Goal: Task Accomplishment & Management: Manage account settings

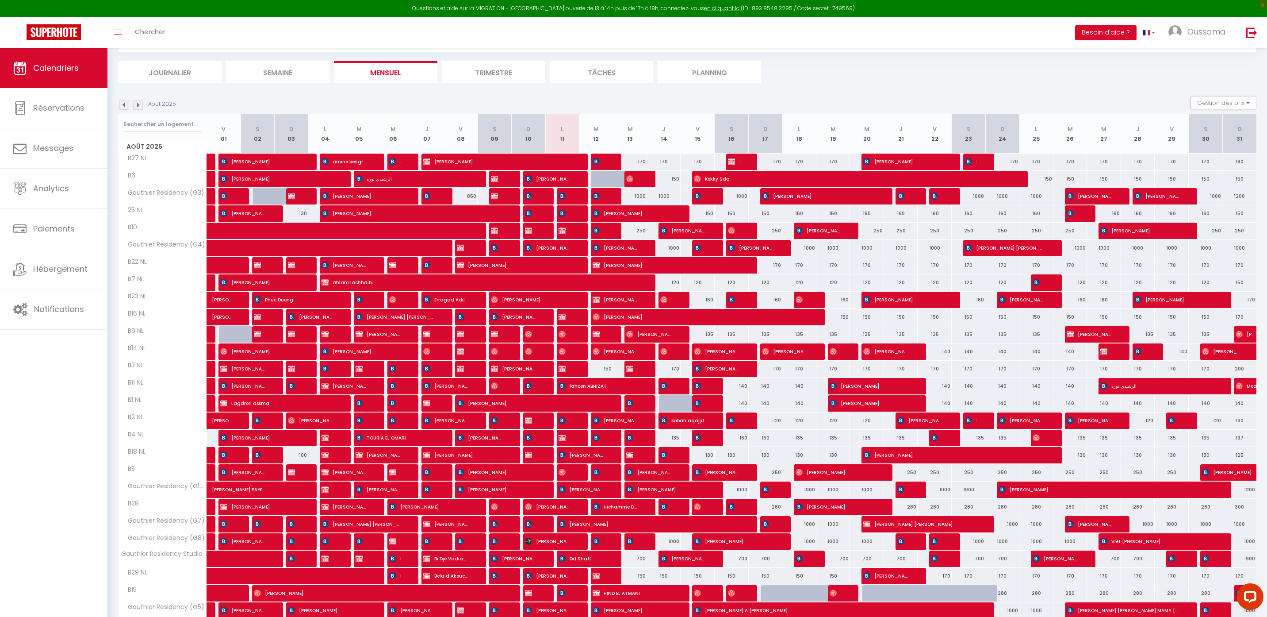
drag, startPoint x: 673, startPoint y: 369, endPoint x: 679, endPoint y: 369, distance: 5.8
click at [679, 369] on div "170" at bounding box center [664, 369] width 34 height 16
type input "170"
type input "[DEMOGRAPHIC_DATA] 14 Août 2025"
type input "Ven 15 Août 2025"
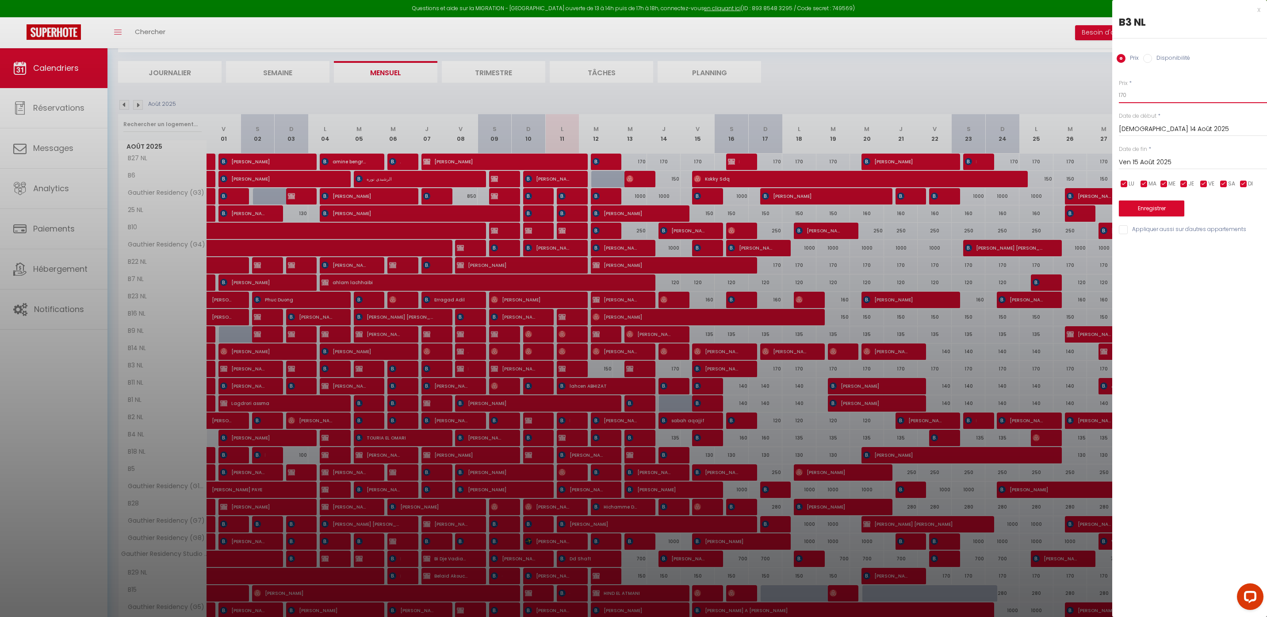
click at [1137, 95] on input "170" at bounding box center [1193, 95] width 148 height 16
type input "200"
click at [1160, 208] on button "Enregistrer" at bounding box center [1151, 208] width 65 height 16
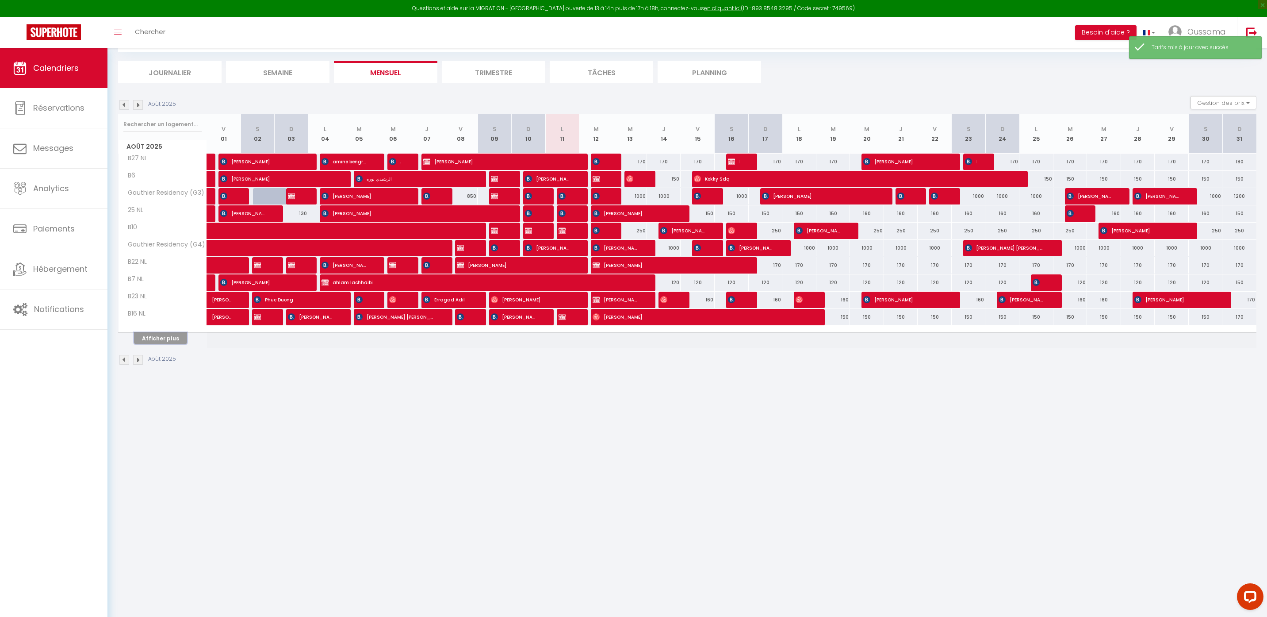
click at [148, 338] on button "Afficher plus" at bounding box center [160, 338] width 53 height 12
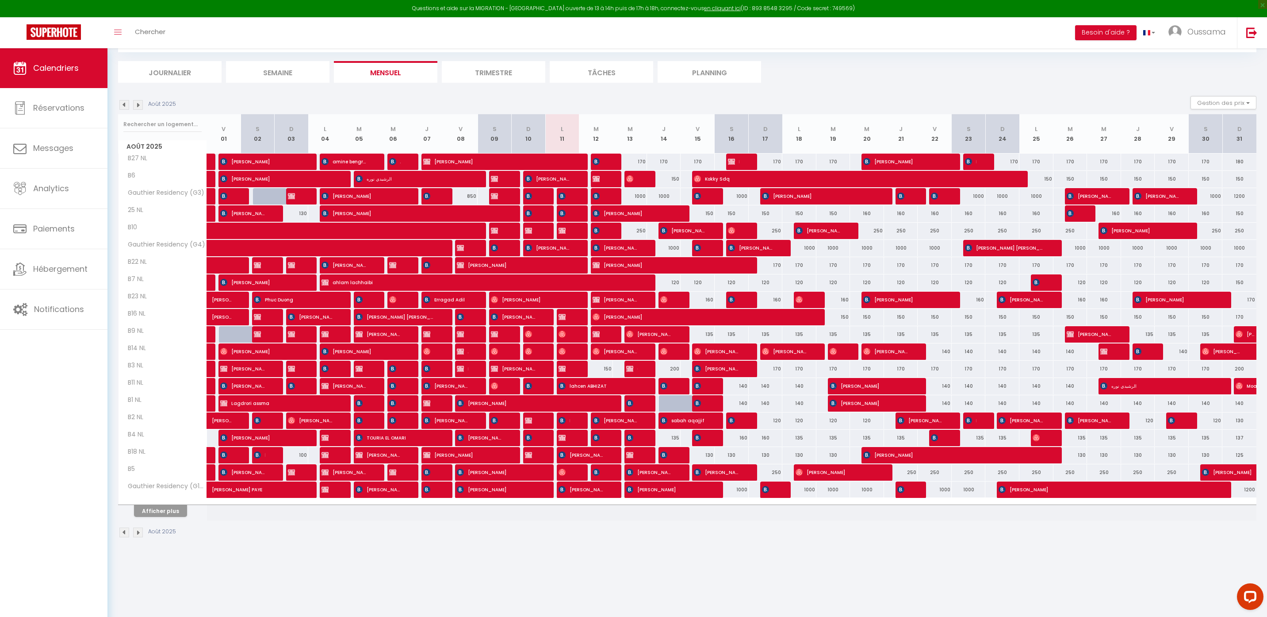
click at [670, 368] on div "200" at bounding box center [664, 369] width 34 height 16
type input "200"
type input "[DEMOGRAPHIC_DATA] 14 Août 2025"
type input "Ven 15 Août 2025"
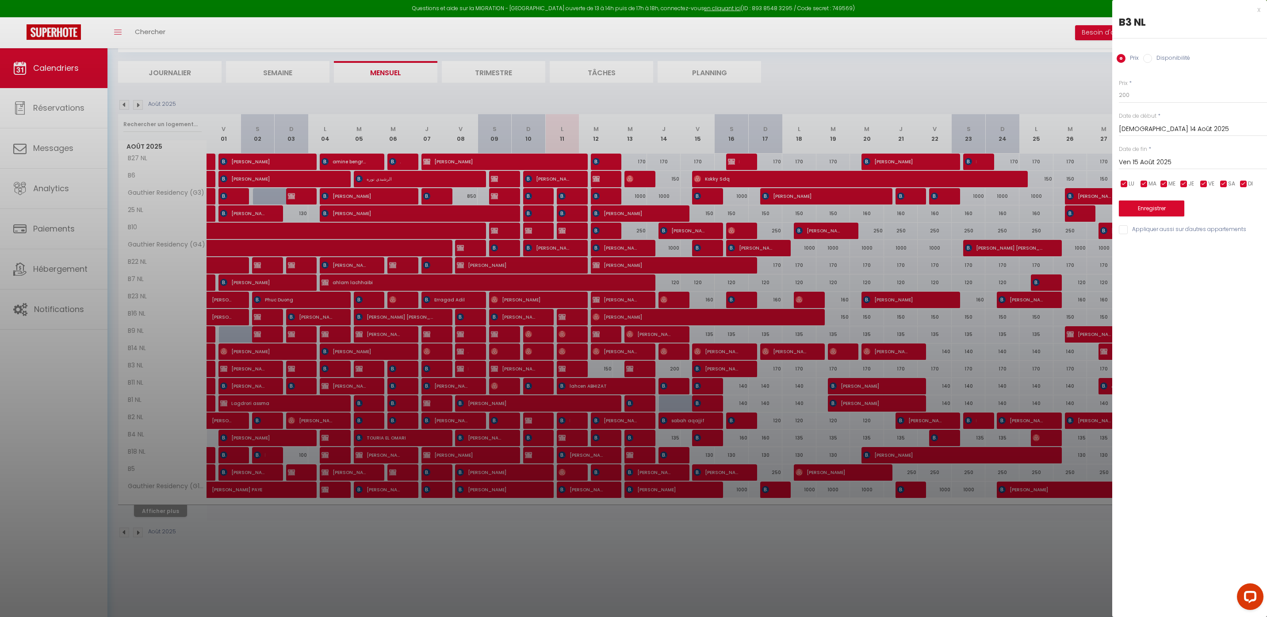
click at [1149, 56] on input "Disponibilité" at bounding box center [1147, 58] width 9 height 9
radio input "true"
radio input "false"
click at [1150, 97] on select "Disponible Indisponible" at bounding box center [1193, 95] width 148 height 17
select select "0"
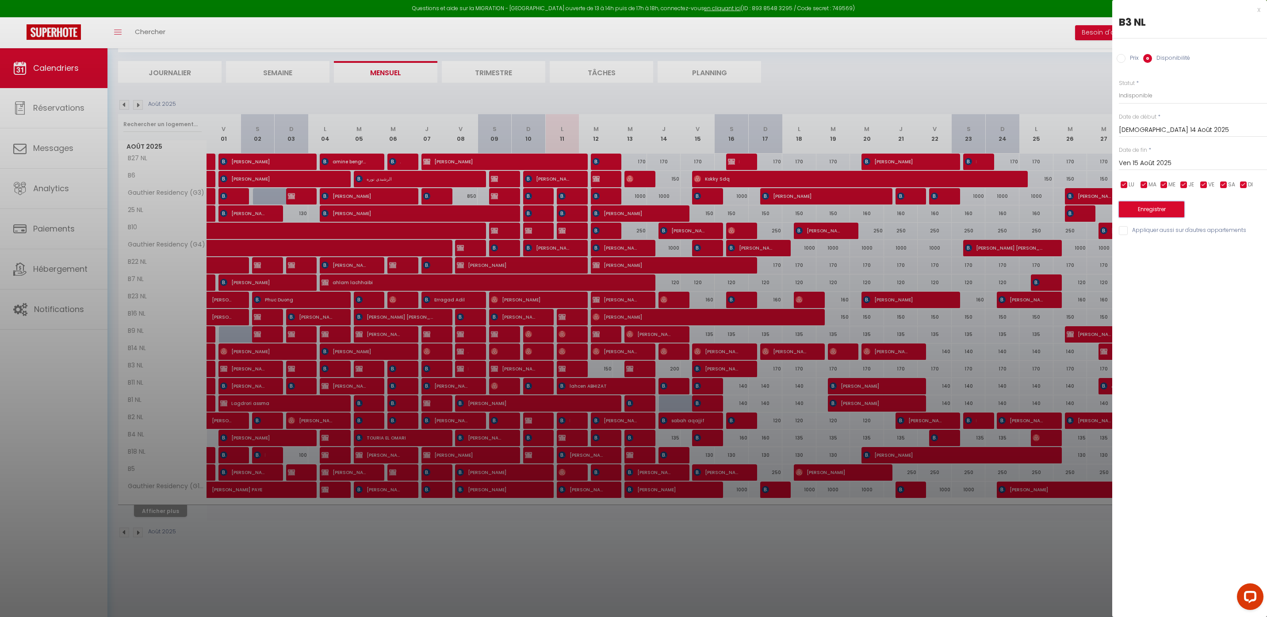
click at [1157, 209] on button "Enregistrer" at bounding box center [1151, 209] width 65 height 16
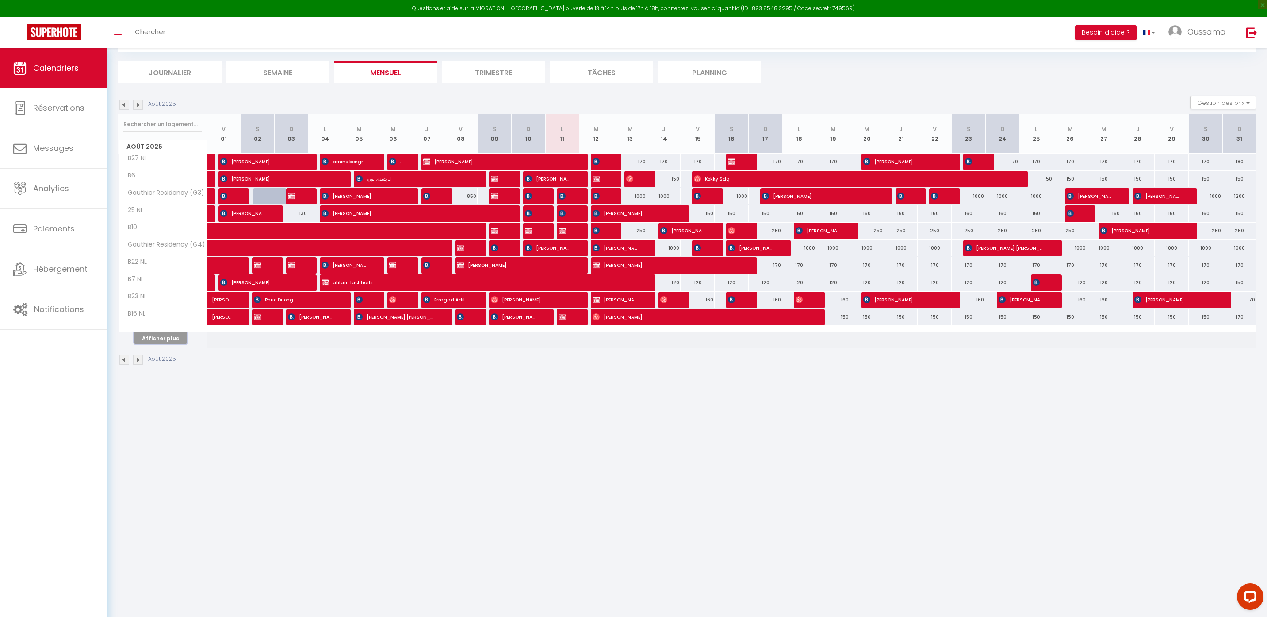
click at [166, 339] on button "Afficher plus" at bounding box center [160, 338] width 53 height 12
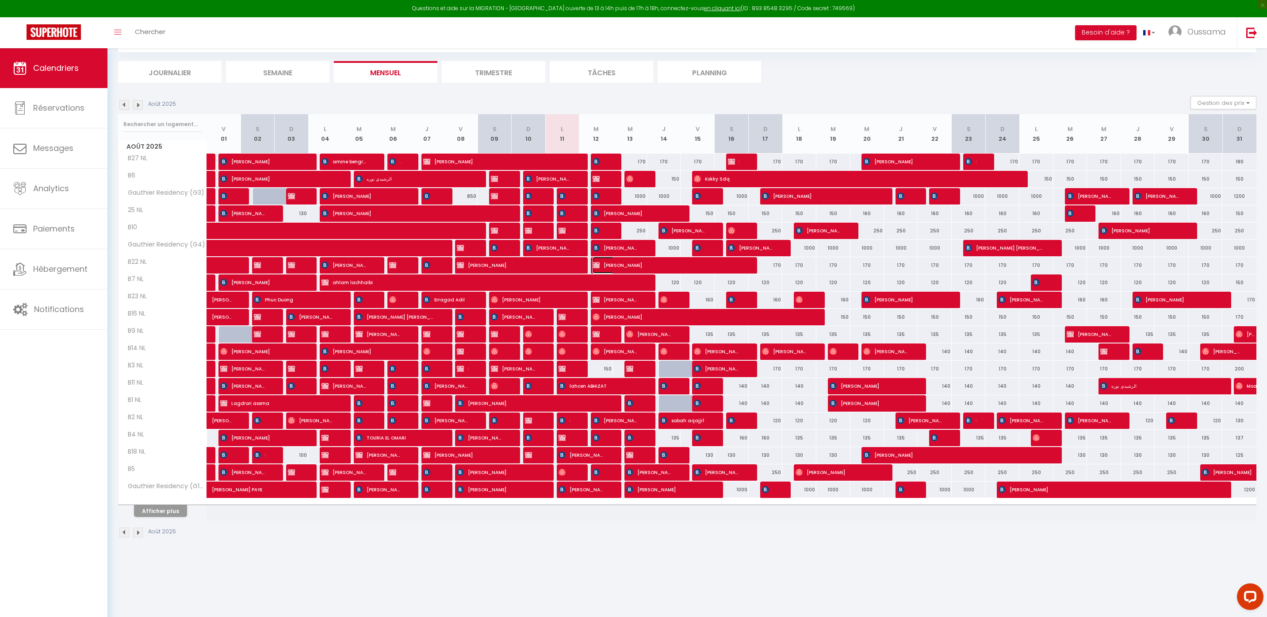
click at [622, 267] on span "[PERSON_NAME]" at bounding box center [667, 265] width 148 height 17
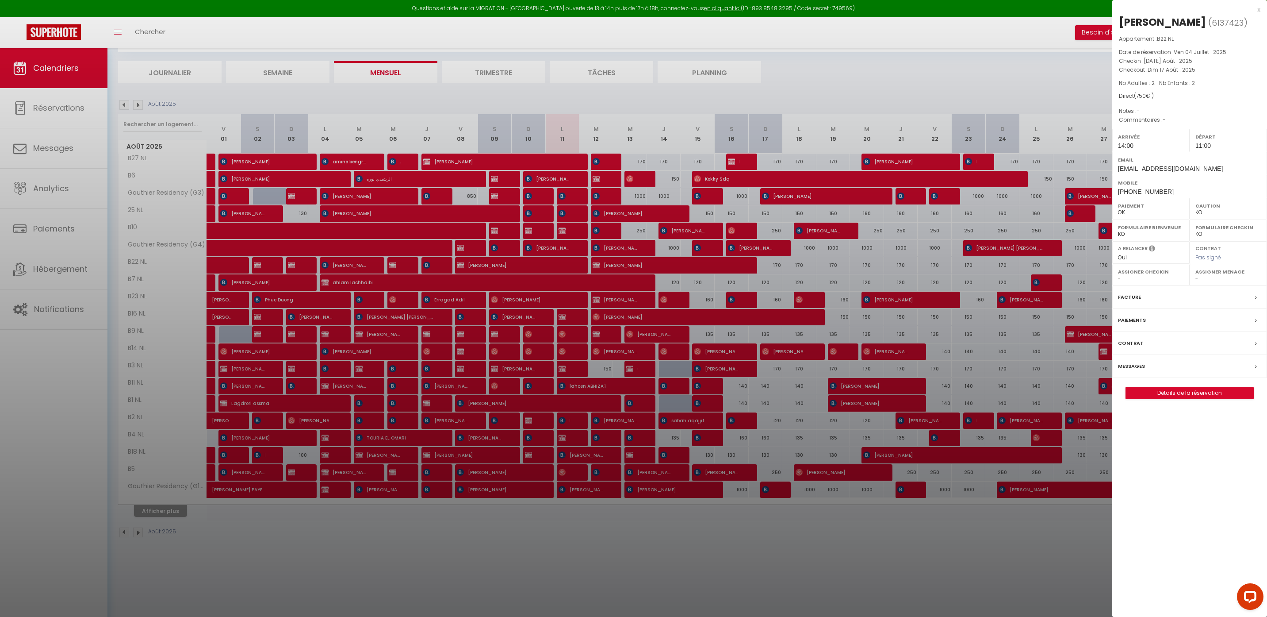
click at [1144, 195] on span "[PHONE_NUMBER]" at bounding box center [1146, 191] width 56 height 7
copy div "[PHONE_NUMBER]"
click at [166, 38] on div at bounding box center [633, 308] width 1267 height 617
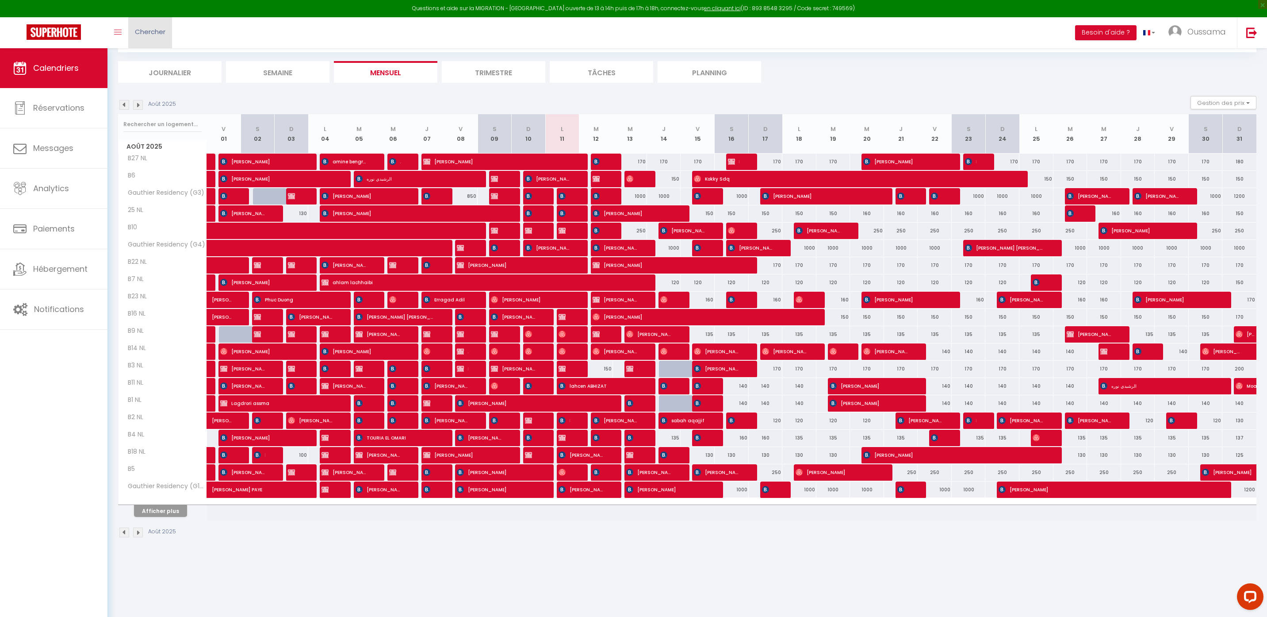
click at [156, 33] on span "Chercher" at bounding box center [150, 31] width 31 height 9
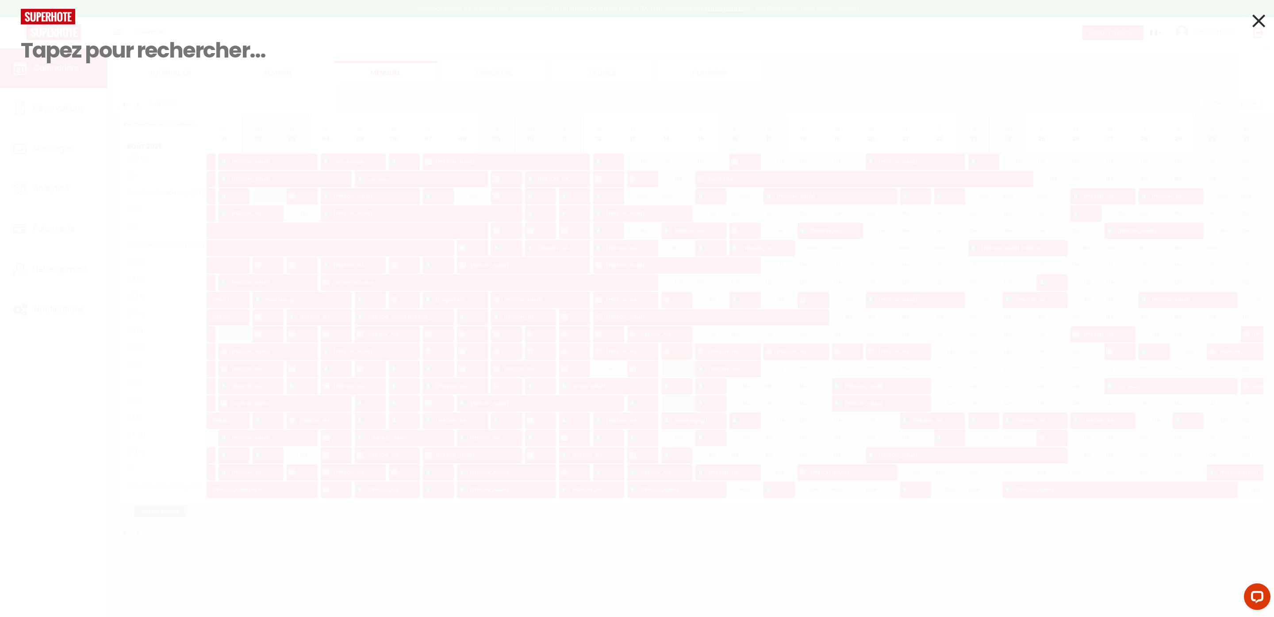
paste input "[PHONE_NUMBER]"
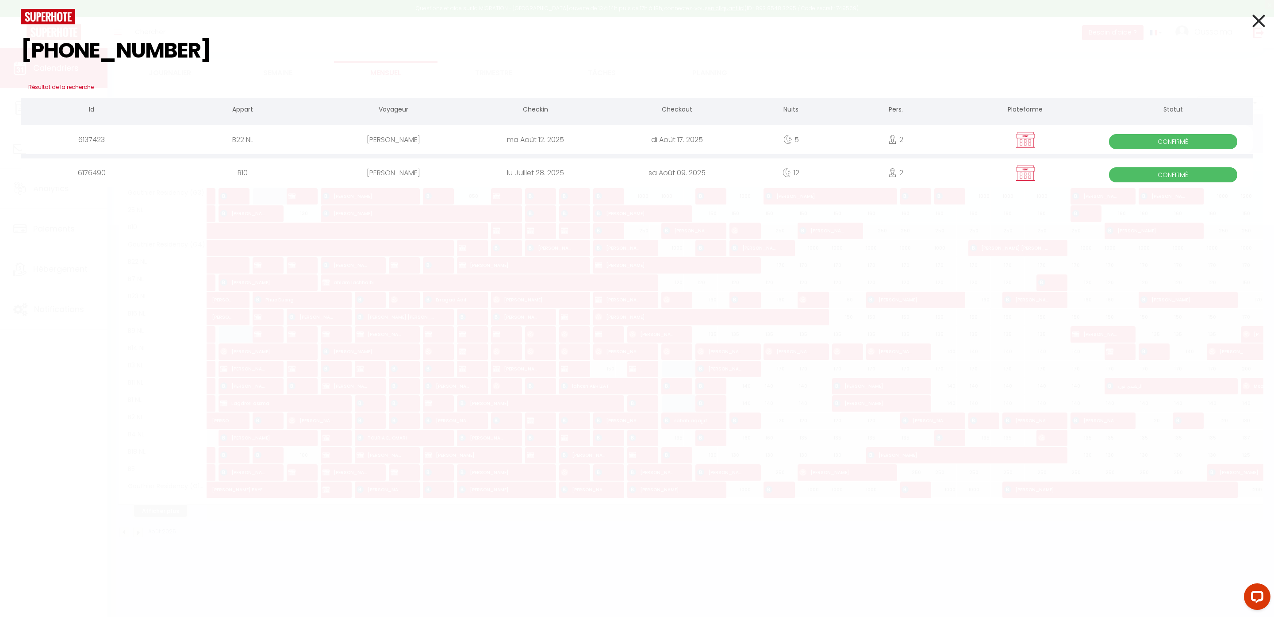
type input "[PHONE_NUMBER]"
click at [1262, 18] on icon at bounding box center [1258, 21] width 13 height 22
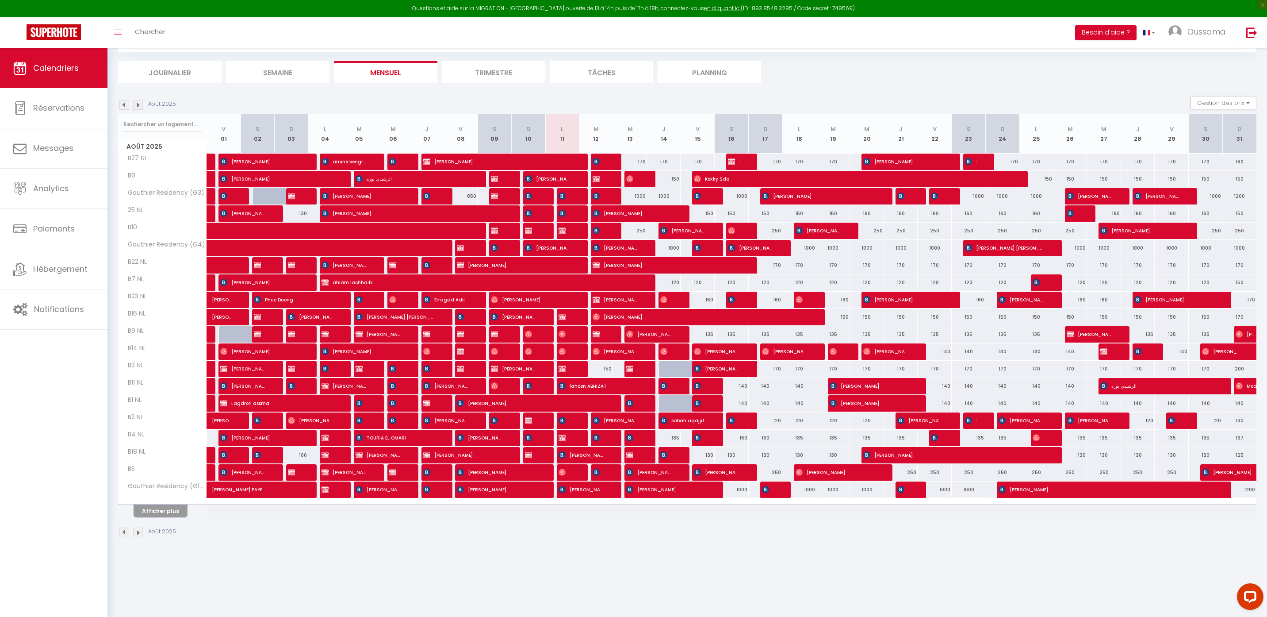
click at [171, 513] on button "Afficher plus" at bounding box center [160, 511] width 53 height 12
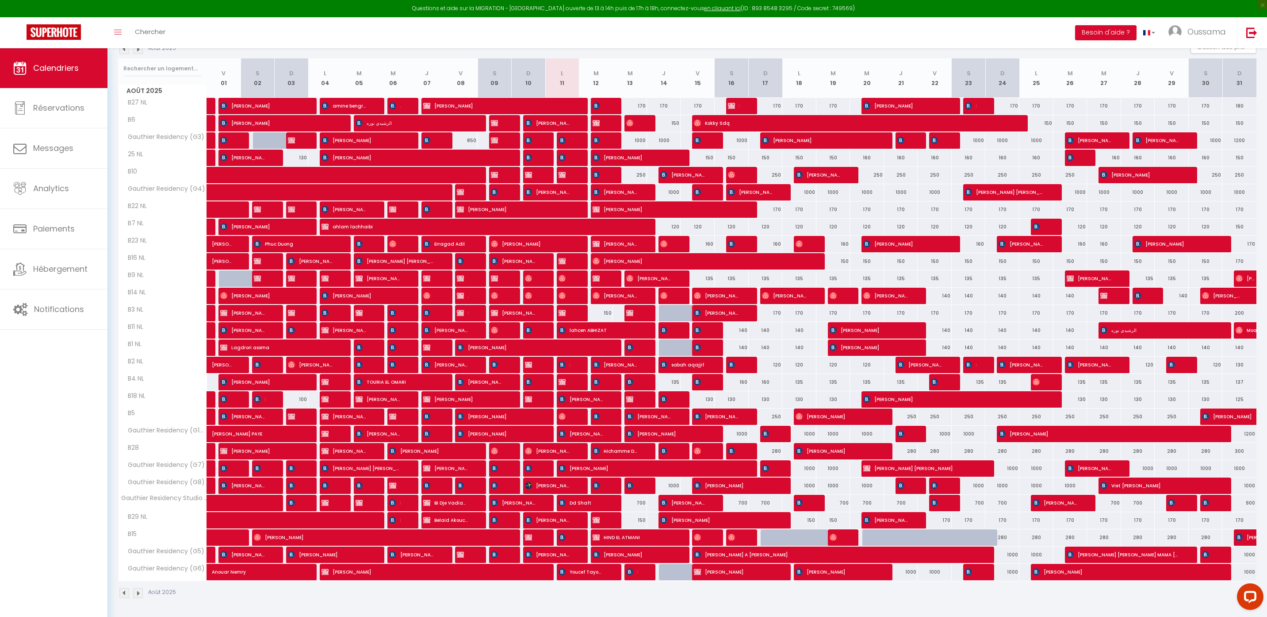
scroll to position [104, 0]
click at [151, 26] on link "Chercher" at bounding box center [150, 32] width 44 height 31
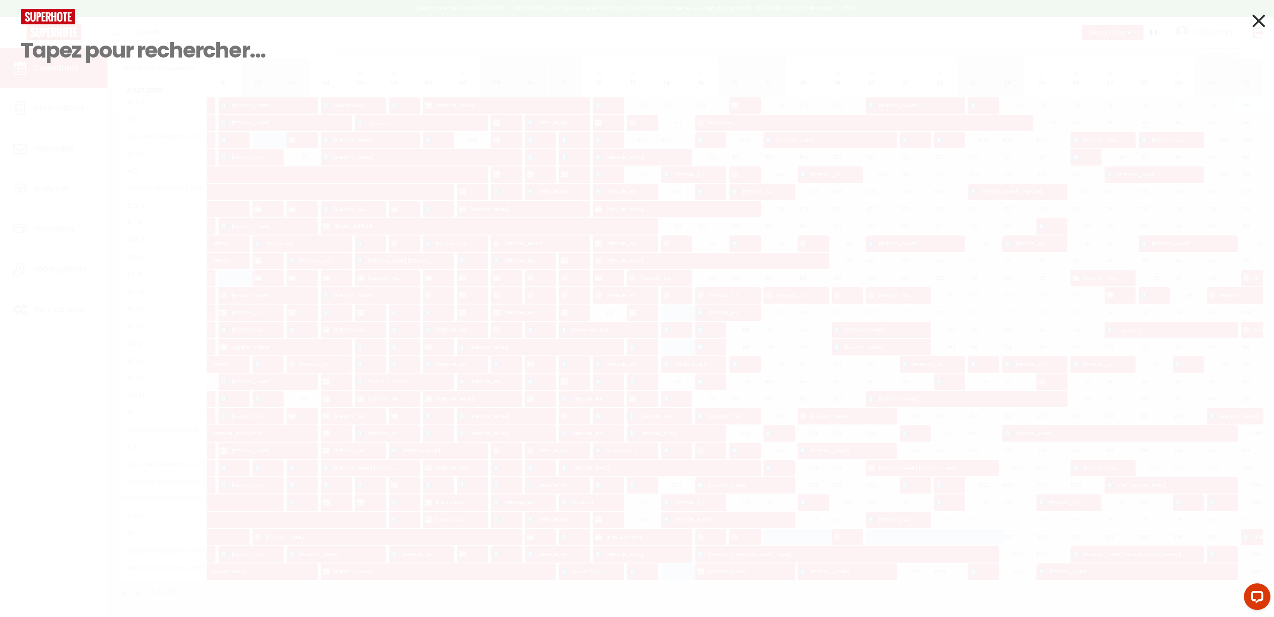
paste input "[PHONE_NUMBER]"
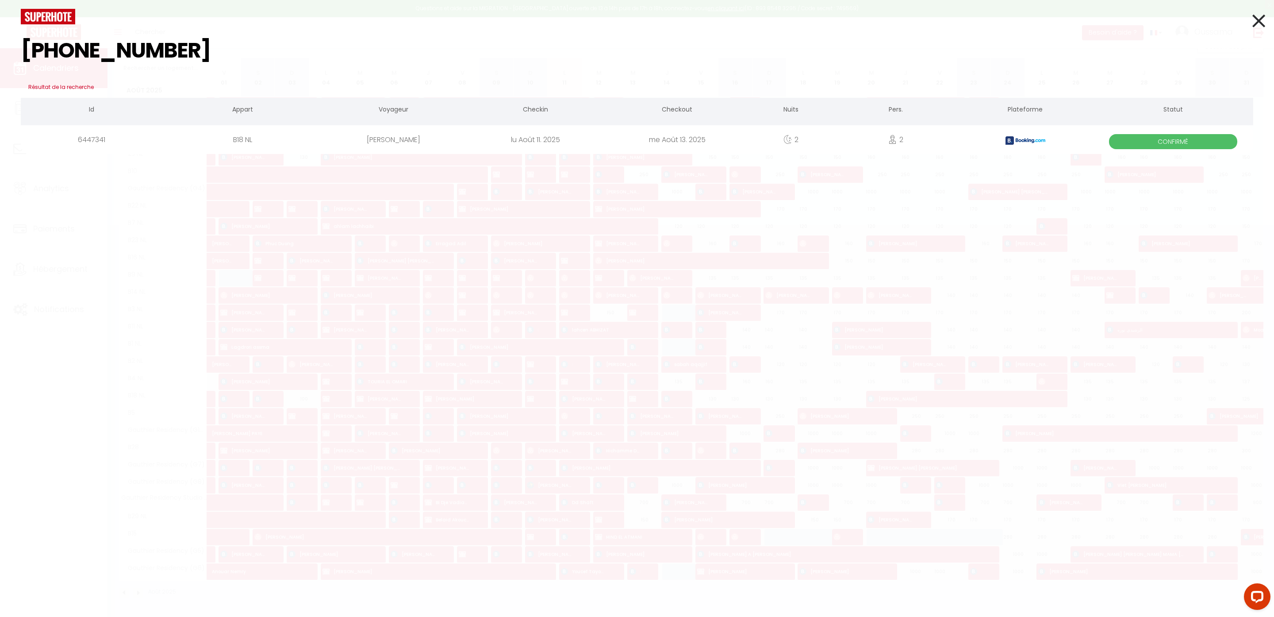
click at [96, 49] on input "[PHONE_NUMBER]" at bounding box center [637, 50] width 1232 height 52
type input "[PHONE_NUMBER]"
click at [1260, 22] on icon at bounding box center [1258, 21] width 13 height 22
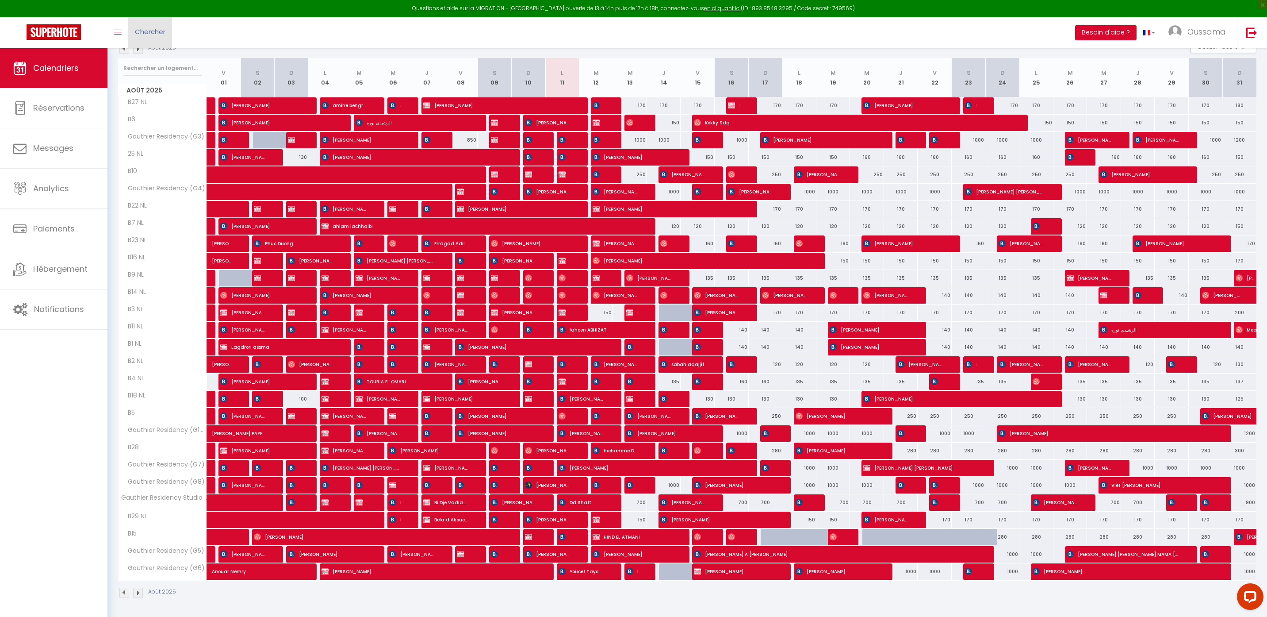
click at [154, 37] on link "Chercher" at bounding box center [150, 32] width 44 height 31
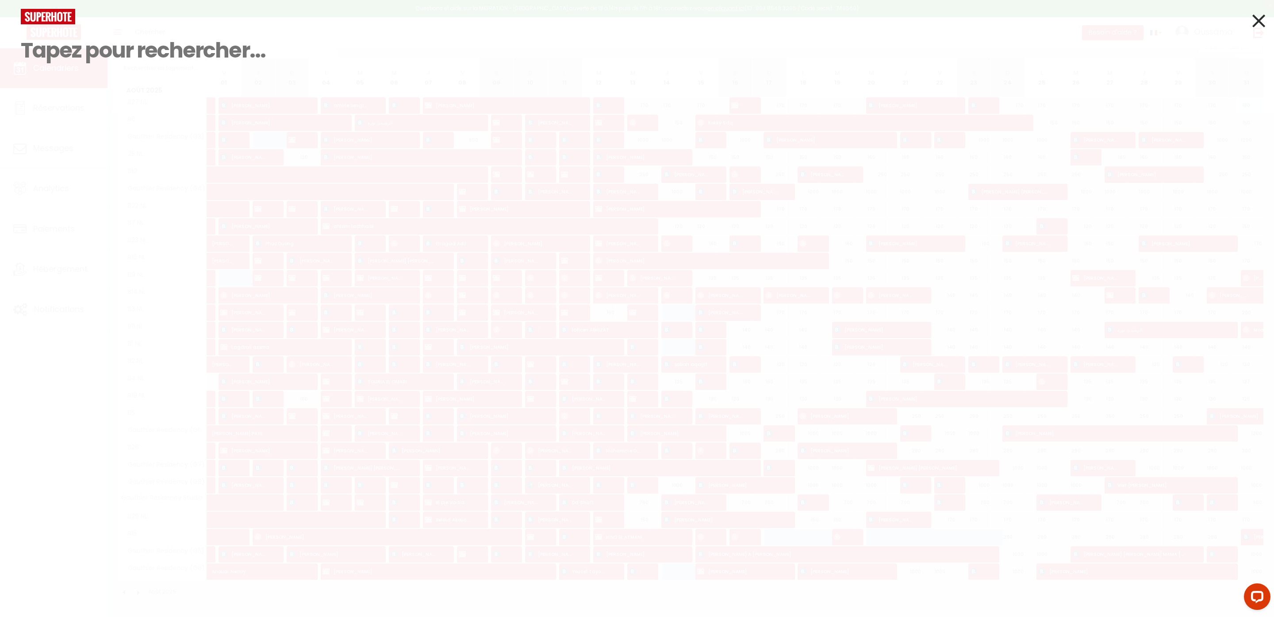
click at [94, 55] on input at bounding box center [637, 50] width 1232 height 52
paste input "[PHONE_NUMBER]"
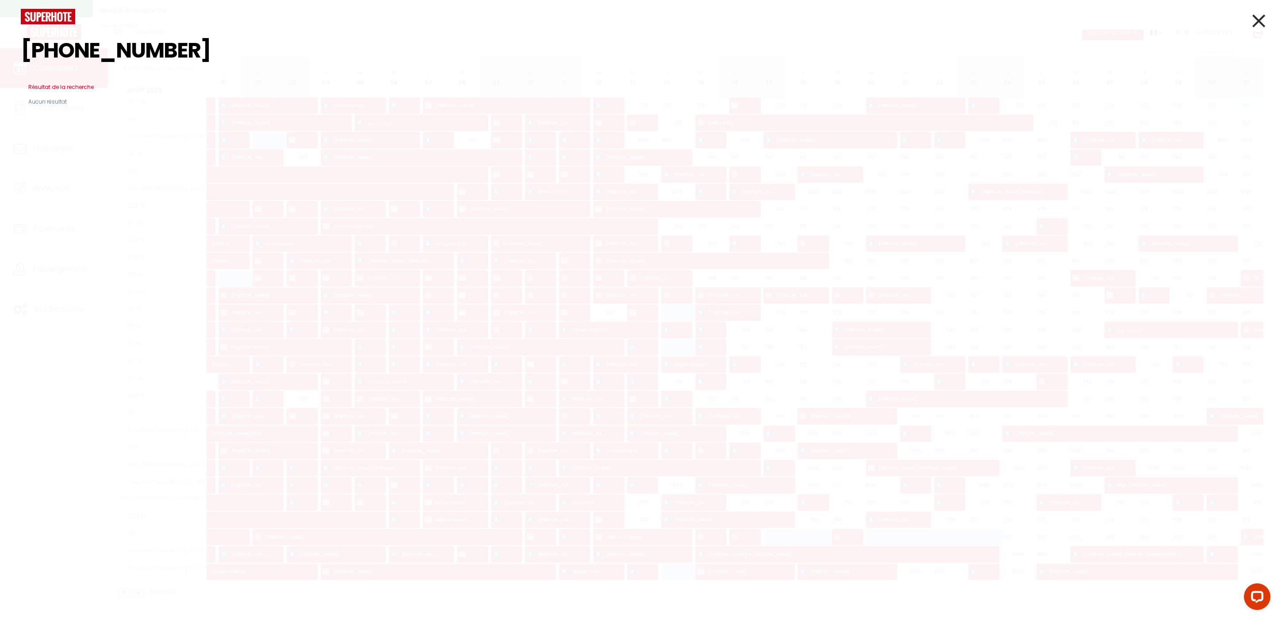
click at [62, 44] on input "[PHONE_NUMBER]" at bounding box center [637, 50] width 1232 height 52
type input "[PHONE_NUMBER]"
click at [1261, 18] on icon at bounding box center [1258, 21] width 13 height 22
